Goal: Task Accomplishment & Management: Manage account settings

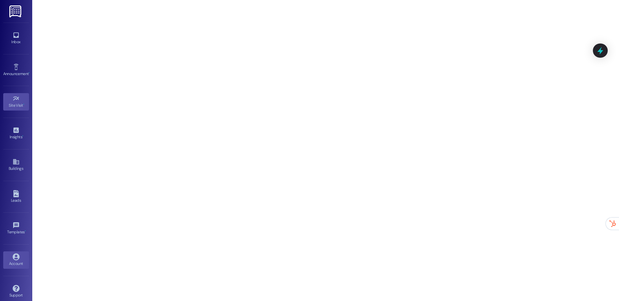
click at [14, 258] on icon at bounding box center [16, 257] width 7 height 7
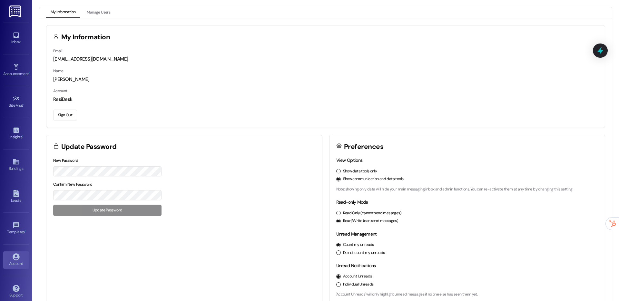
click at [73, 115] on button "Sign Out" at bounding box center [65, 115] width 24 height 11
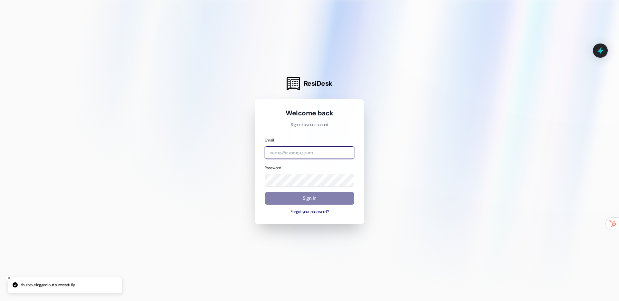
click at [287, 152] on input "email" at bounding box center [310, 152] width 90 height 13
click at [350, 155] on input "email" at bounding box center [310, 152] width 90 height 13
type input "[EMAIL_ADDRESS][DOMAIN_NAME]"
